Goal: Task Accomplishment & Management: Use online tool/utility

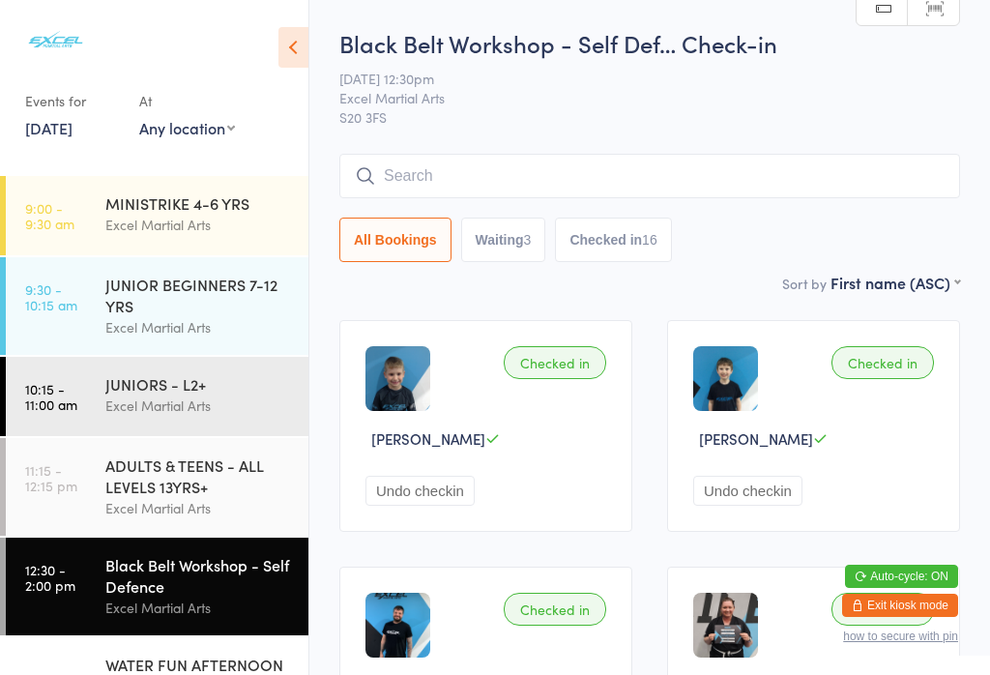
scroll to position [25, 0]
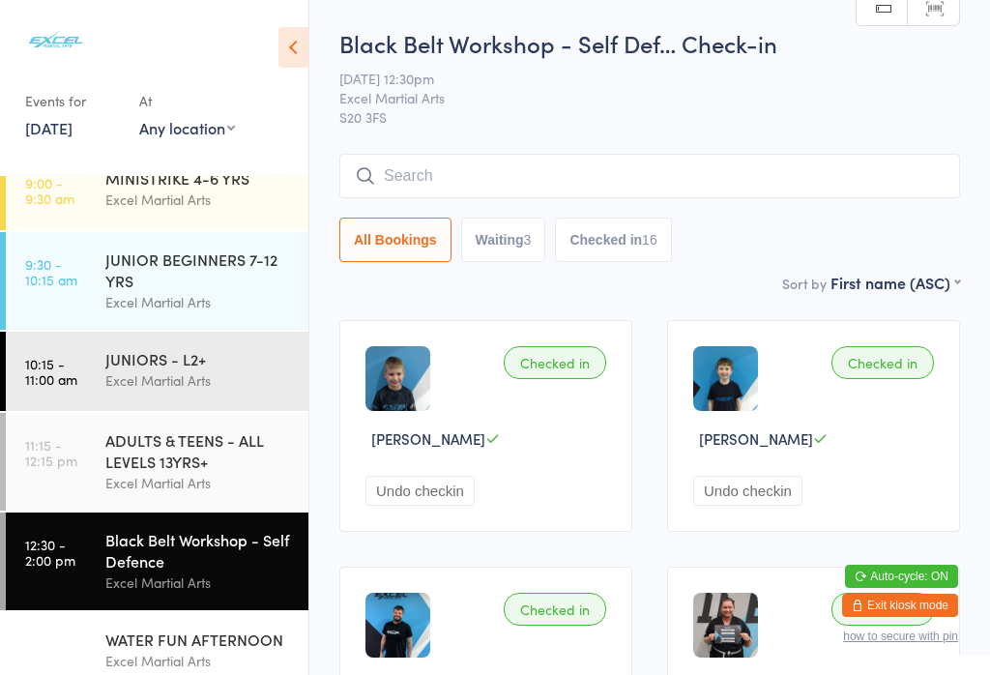
click at [891, 608] on button "Exit kiosk mode" at bounding box center [900, 604] width 116 height 23
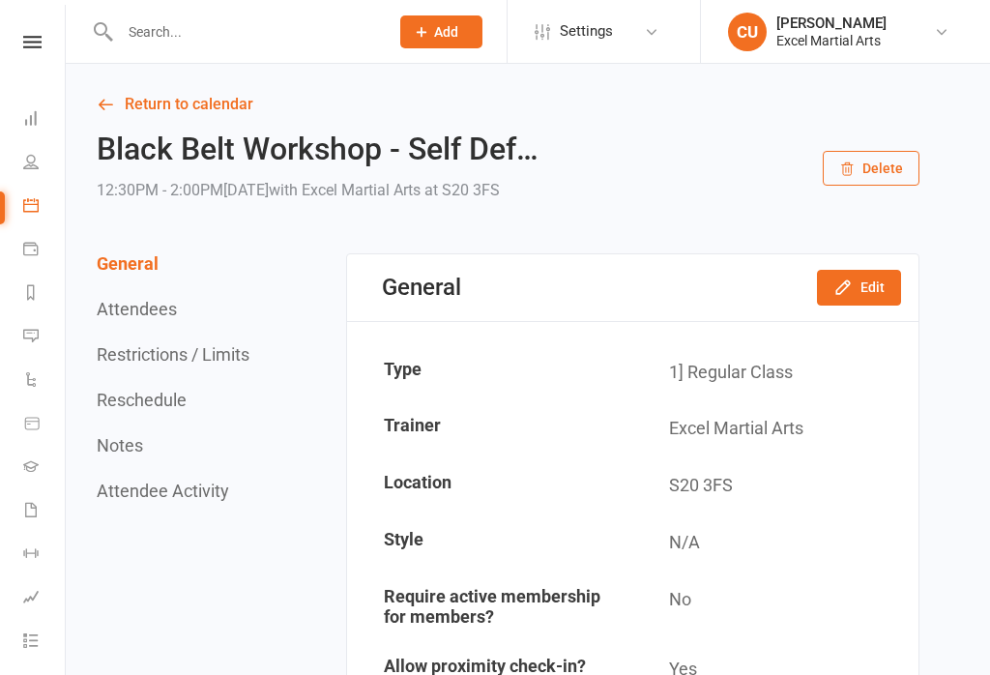
click at [253, 26] on input "text" at bounding box center [244, 31] width 261 height 27
click at [26, 160] on icon at bounding box center [30, 161] width 15 height 15
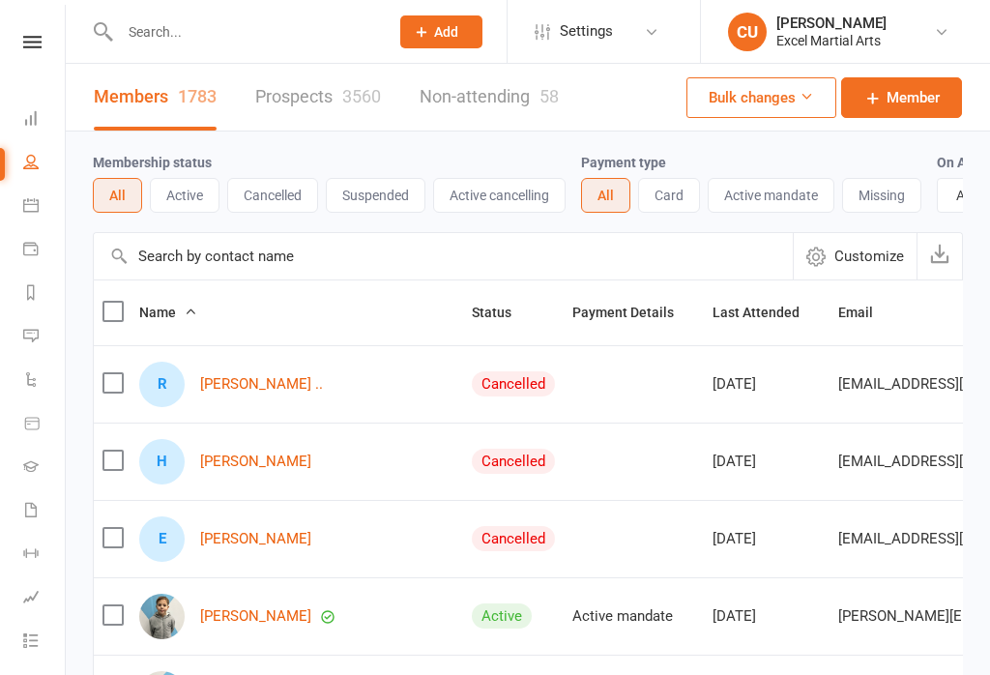
click at [268, 30] on input "text" at bounding box center [244, 31] width 261 height 27
type input "O"
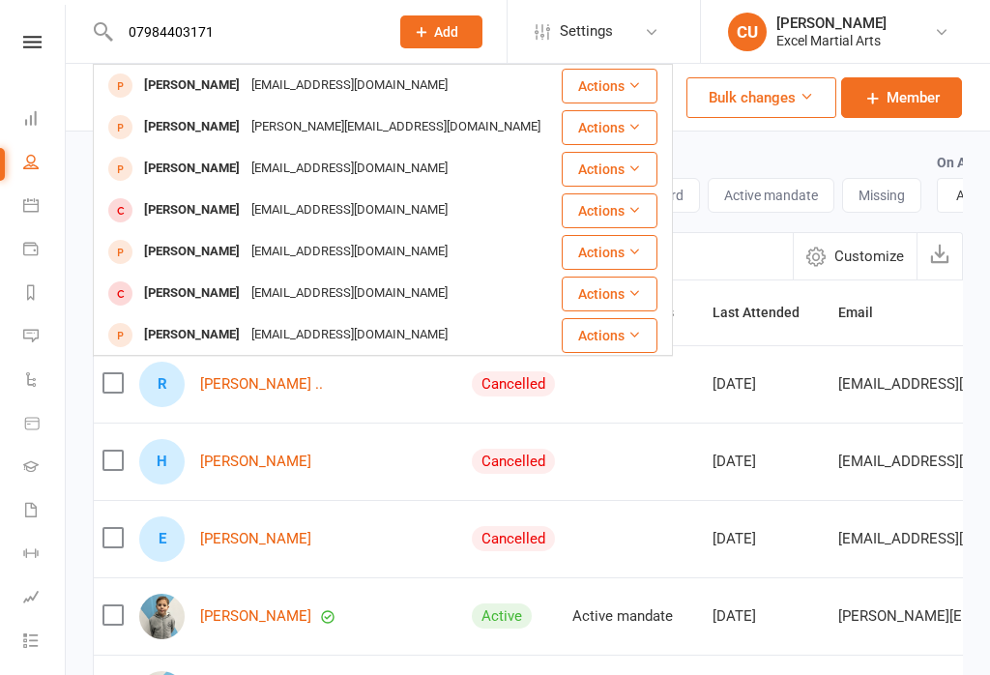
type input "07984403171"
click at [184, 99] on div "[PERSON_NAME]" at bounding box center [191, 86] width 107 height 28
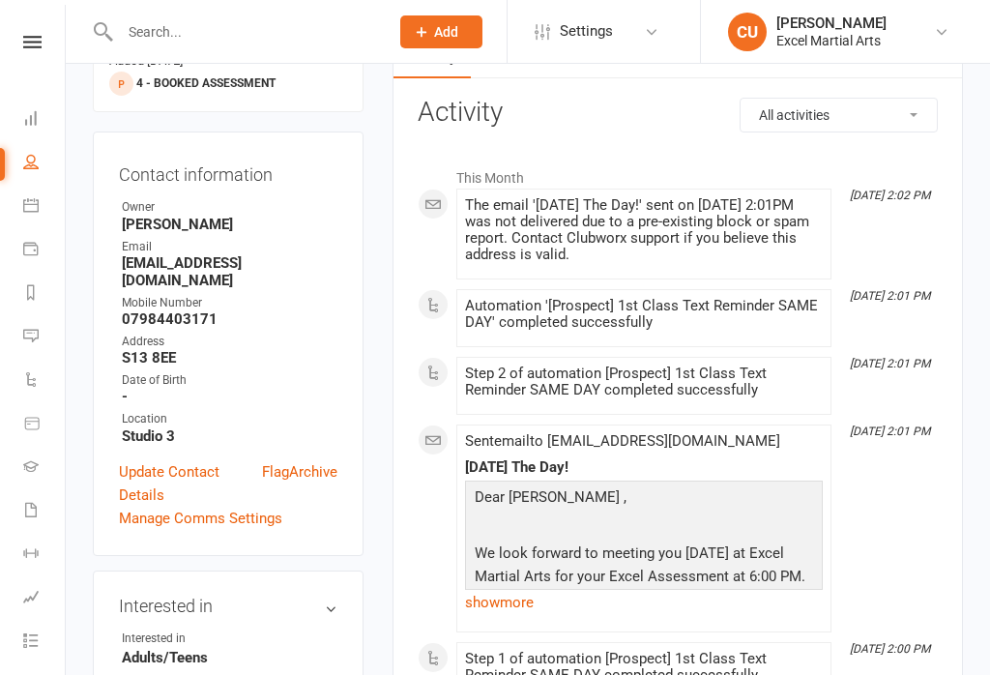
scroll to position [0, 2]
click at [17, 43] on link at bounding box center [30, 42] width 69 height 13
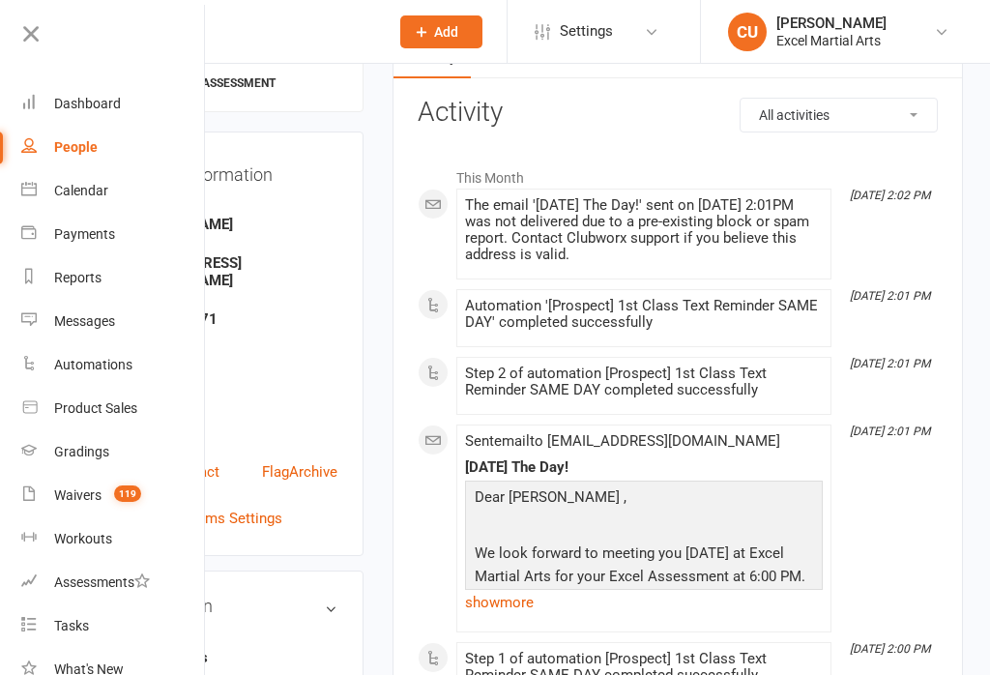
click at [34, 20] on icon at bounding box center [30, 33] width 27 height 27
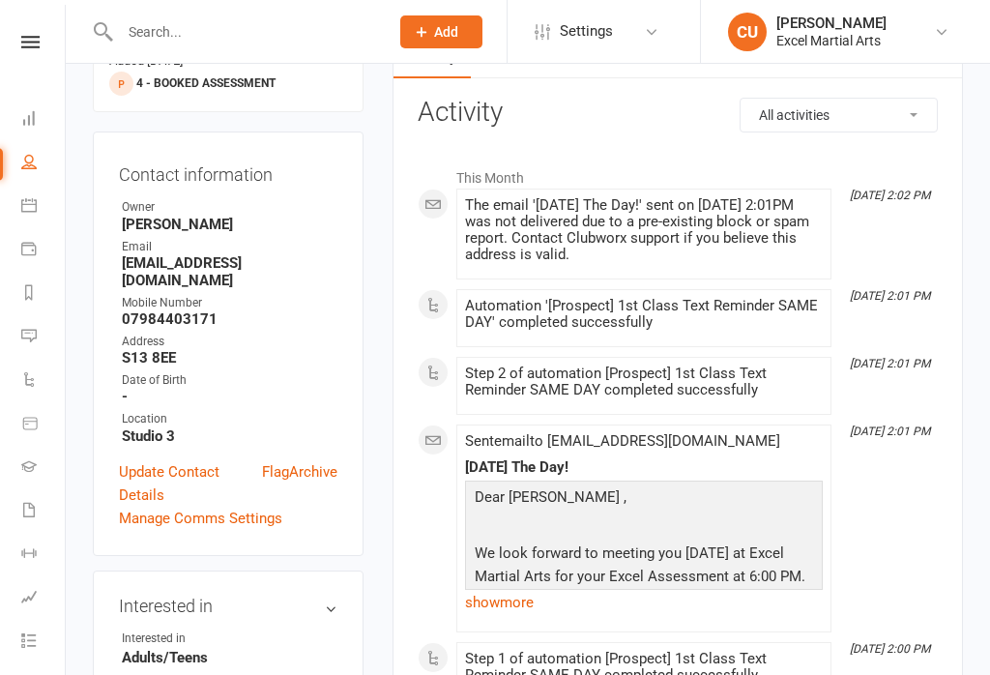
click at [32, 199] on icon at bounding box center [28, 204] width 15 height 15
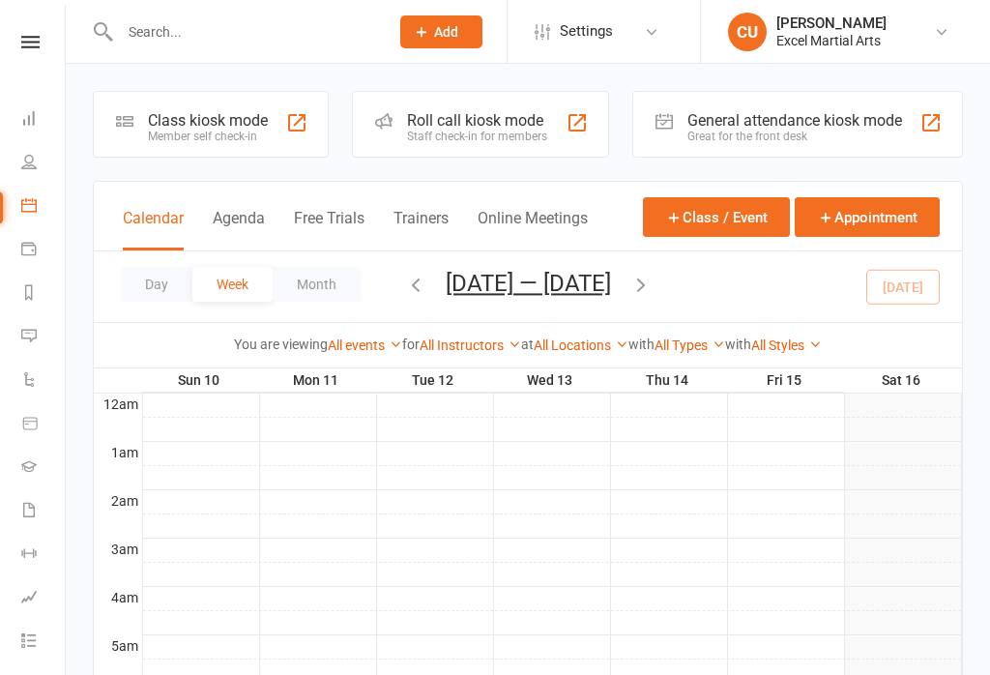
click at [205, 120] on div "Class kiosk mode" at bounding box center [208, 120] width 120 height 18
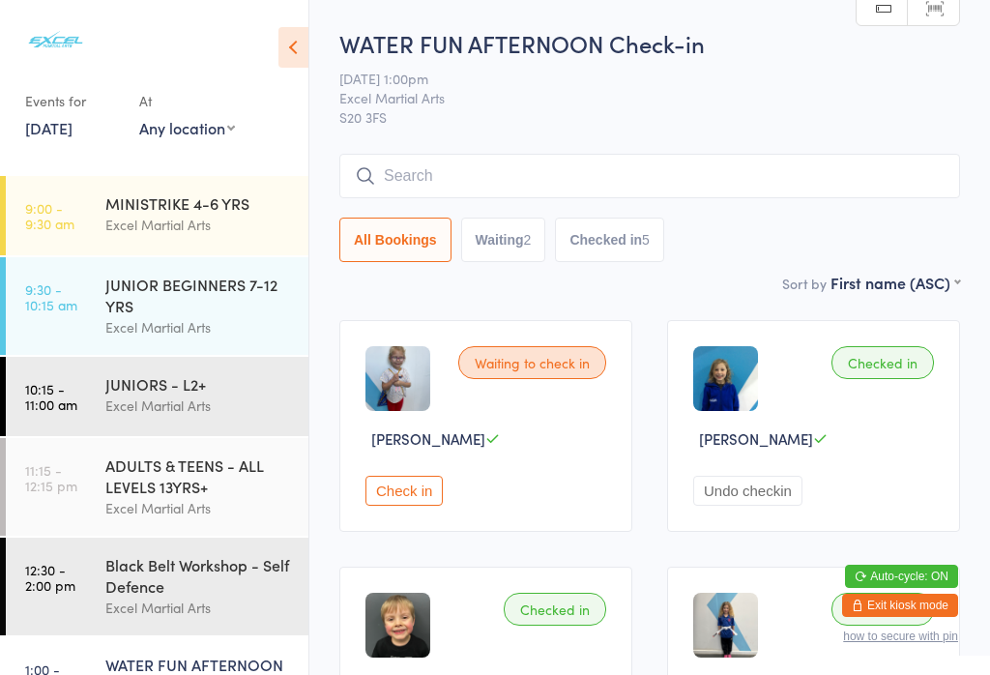
click at [424, 505] on button "Check in" at bounding box center [403, 491] width 77 height 30
click at [132, 444] on div "ADULTS & TEENS - ALL LEVELS 13YRS+ Excel Martial Arts" at bounding box center [206, 487] width 203 height 98
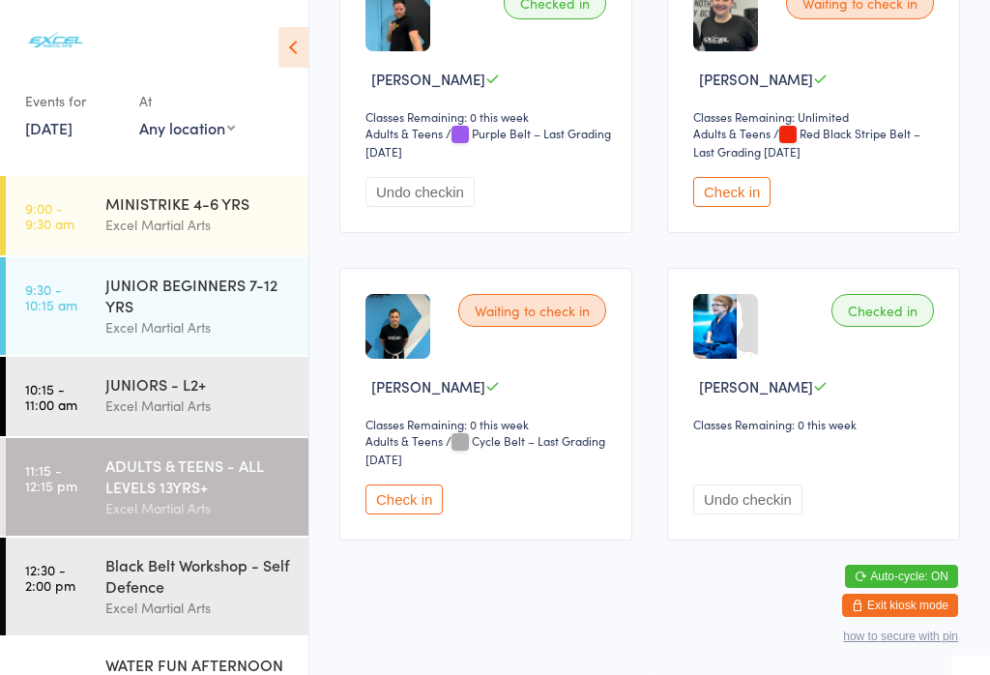
scroll to position [1630, 0]
click at [737, 207] on button "Check in" at bounding box center [731, 192] width 77 height 30
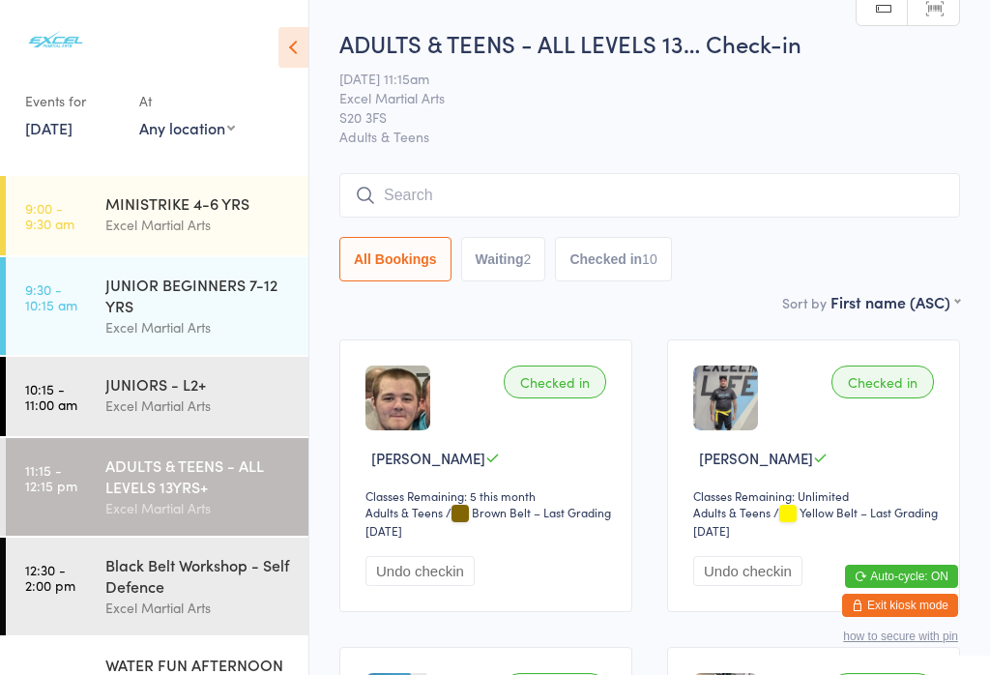
scroll to position [0, 0]
click at [170, 614] on div "Excel Martial Arts" at bounding box center [198, 607] width 187 height 22
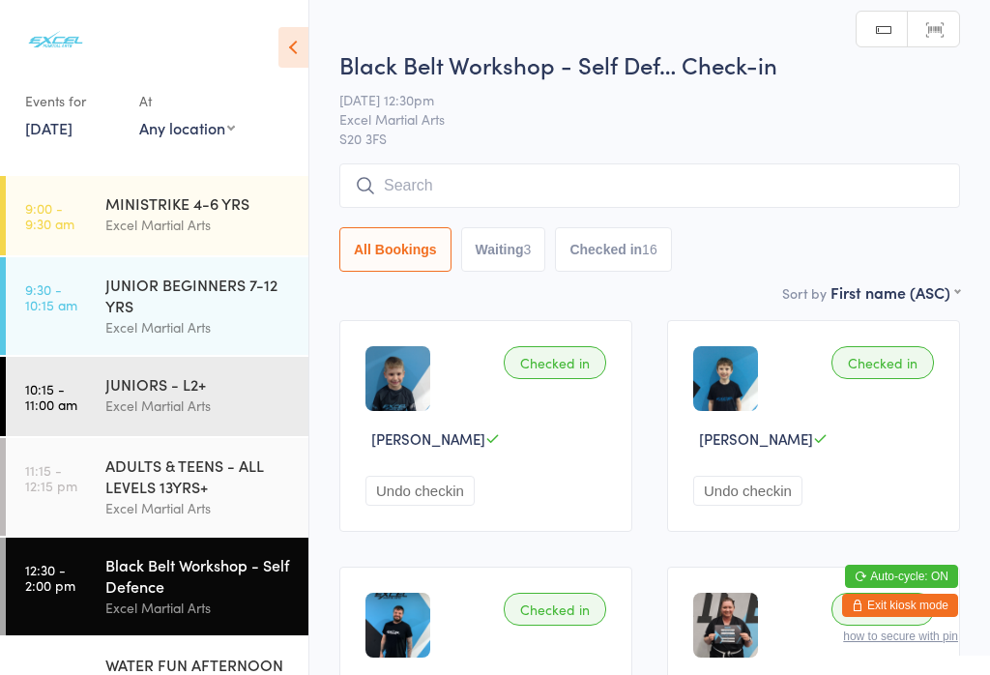
click at [513, 264] on button "Waiting 3" at bounding box center [503, 249] width 85 height 44
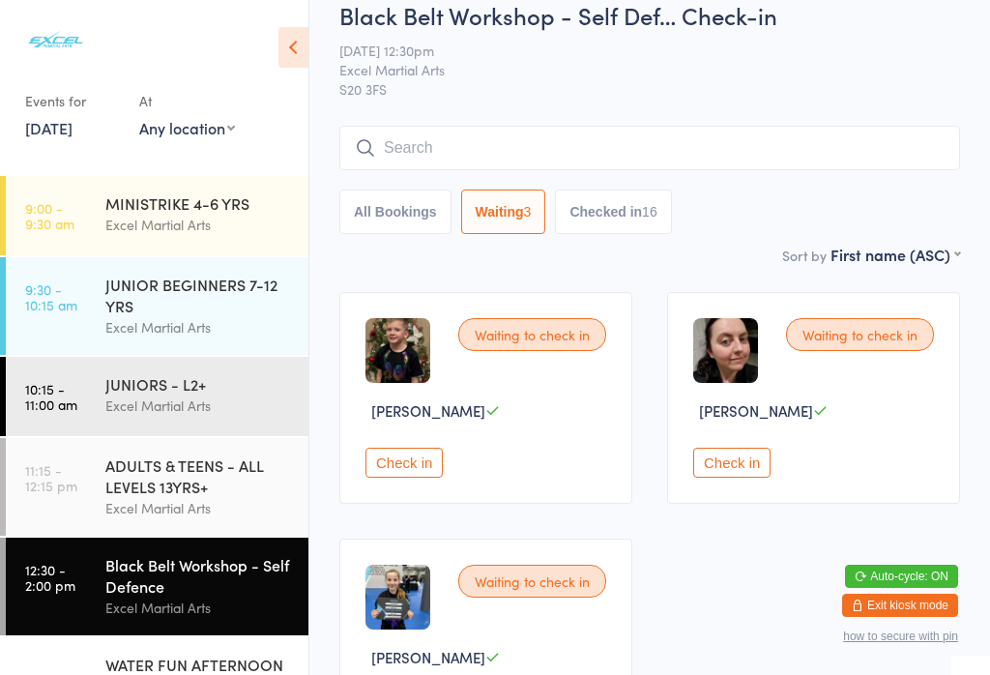
scroll to position [29, 0]
click at [413, 209] on button "All Bookings" at bounding box center [395, 210] width 112 height 44
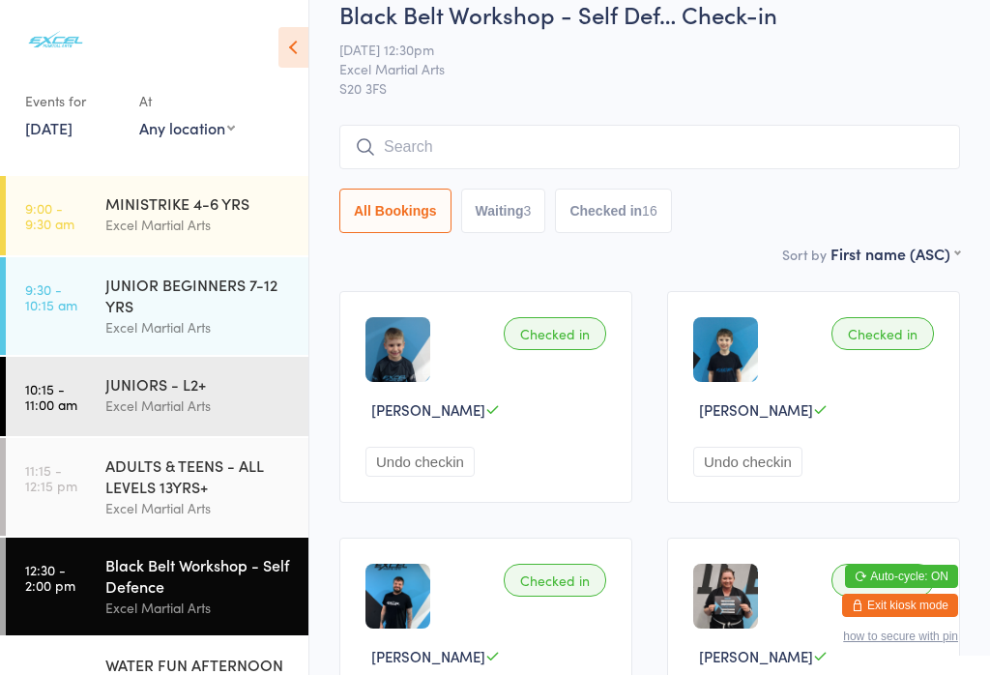
scroll to position [55, 0]
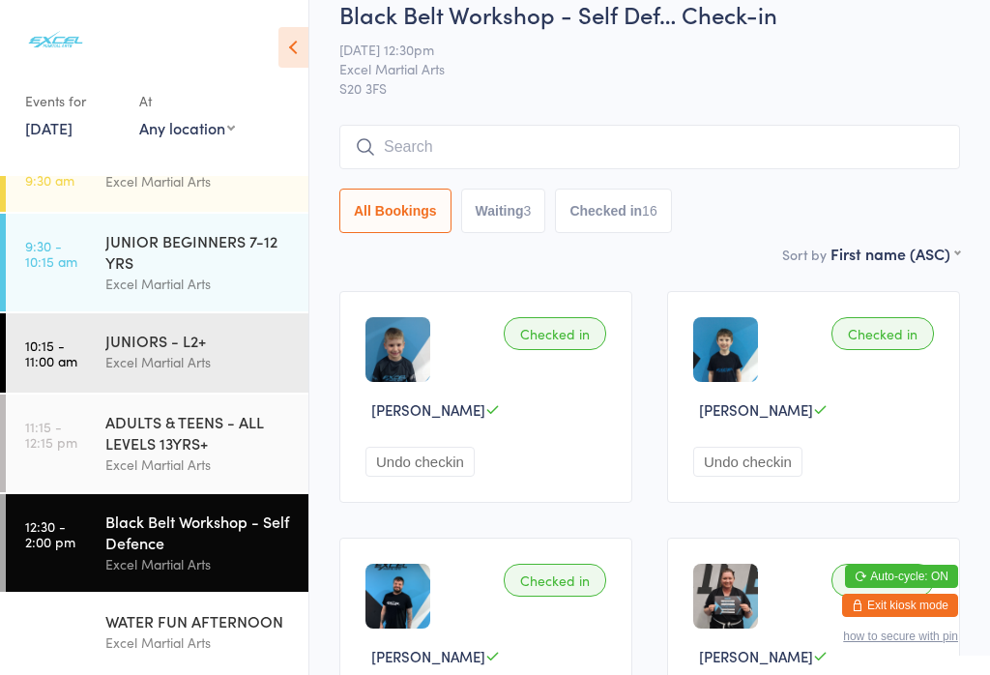
click at [168, 667] on div "WATER FUN AFTERNOON Excel Martial Arts" at bounding box center [206, 631] width 203 height 76
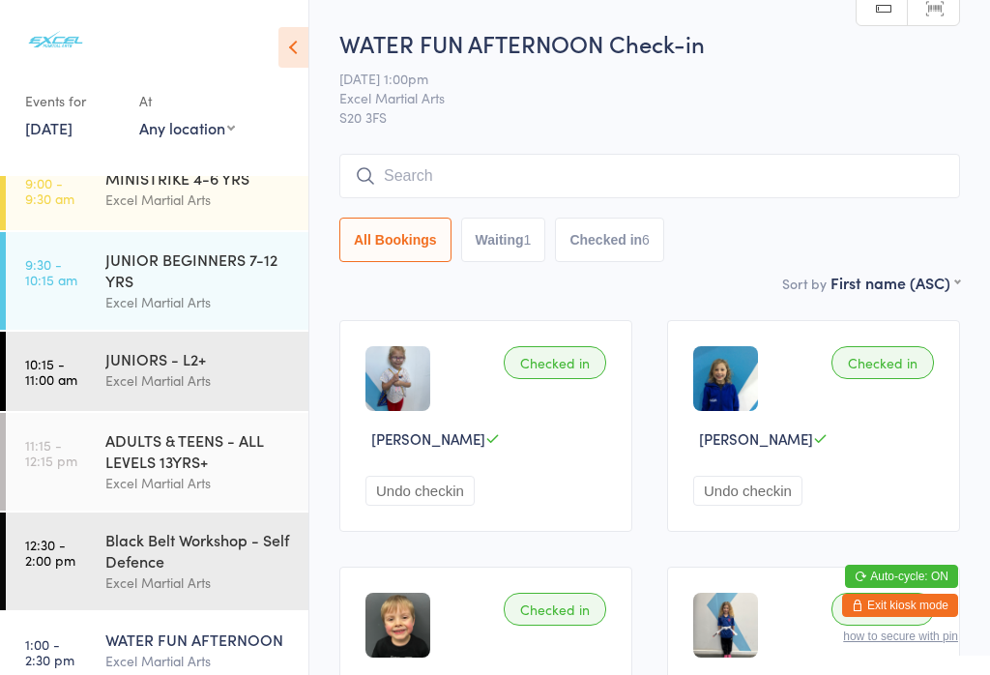
click at [64, 121] on link "16 Aug, 2025" at bounding box center [48, 127] width 47 height 21
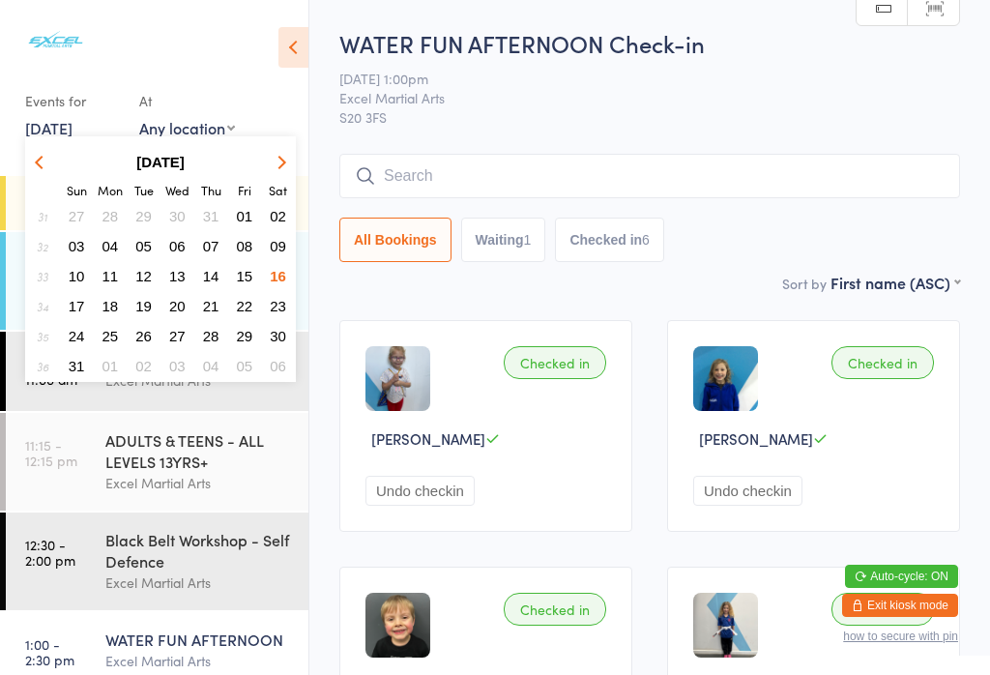
click at [289, 279] on button "16" at bounding box center [278, 276] width 30 height 26
